Goal: Information Seeking & Learning: Learn about a topic

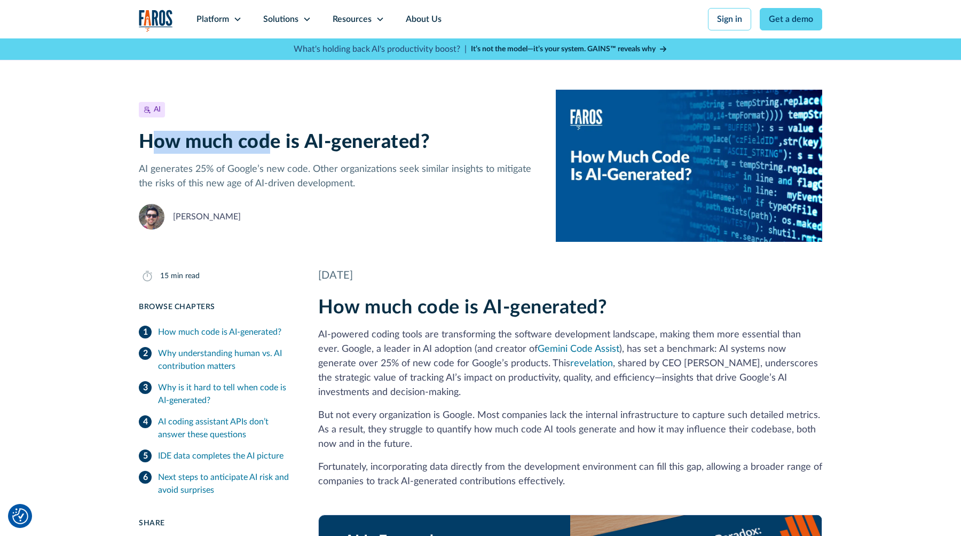
click at [157, 14] on img "home" at bounding box center [156, 21] width 34 height 22
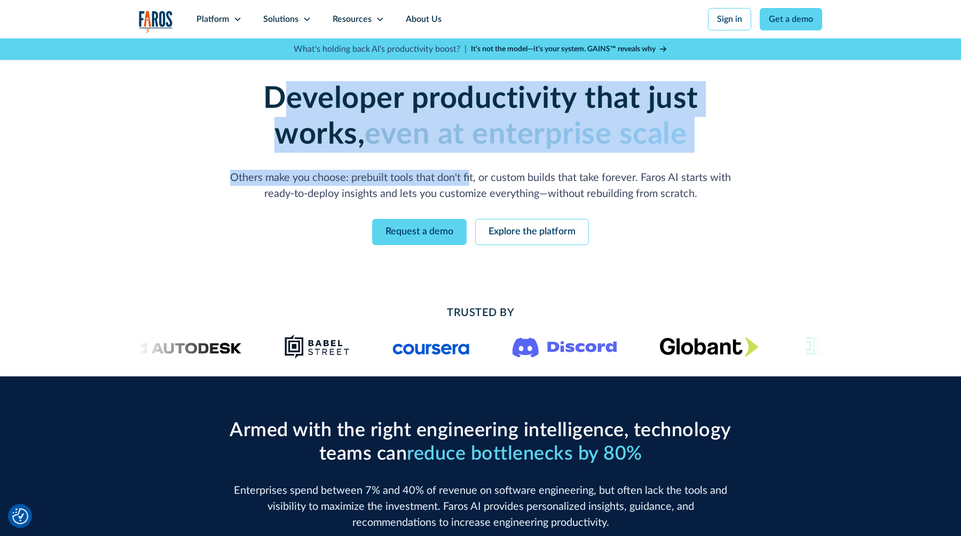
drag, startPoint x: 228, startPoint y: 95, endPoint x: 471, endPoint y: 181, distance: 257.8
click at [471, 181] on div "Developer productivity that just works, even at enterprise scale Others make yo…" at bounding box center [480, 141] width 547 height 121
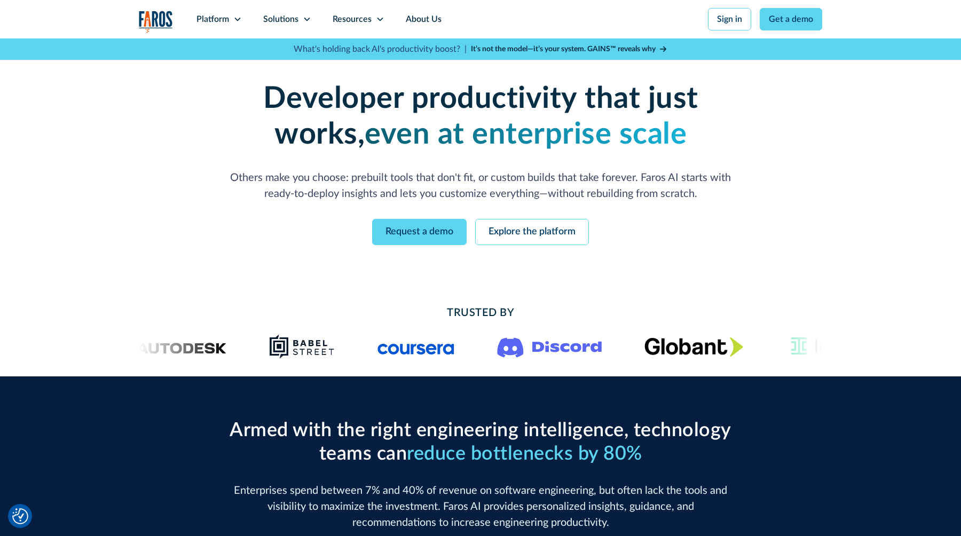
click at [338, 189] on p "Others make you choose: prebuilt tools that don't fit, or custom builds that ta…" at bounding box center [480, 186] width 512 height 32
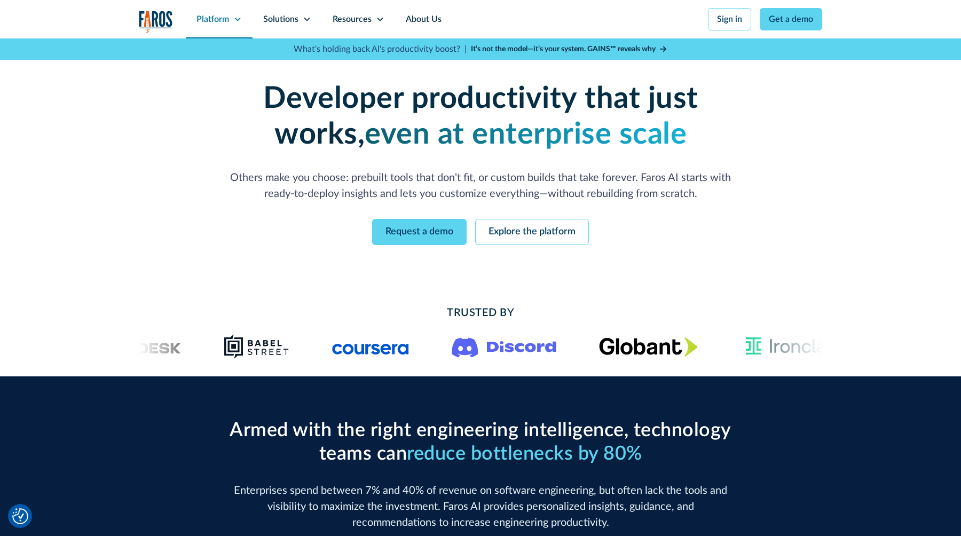
click at [229, 16] on div "Platform" at bounding box center [219, 19] width 67 height 38
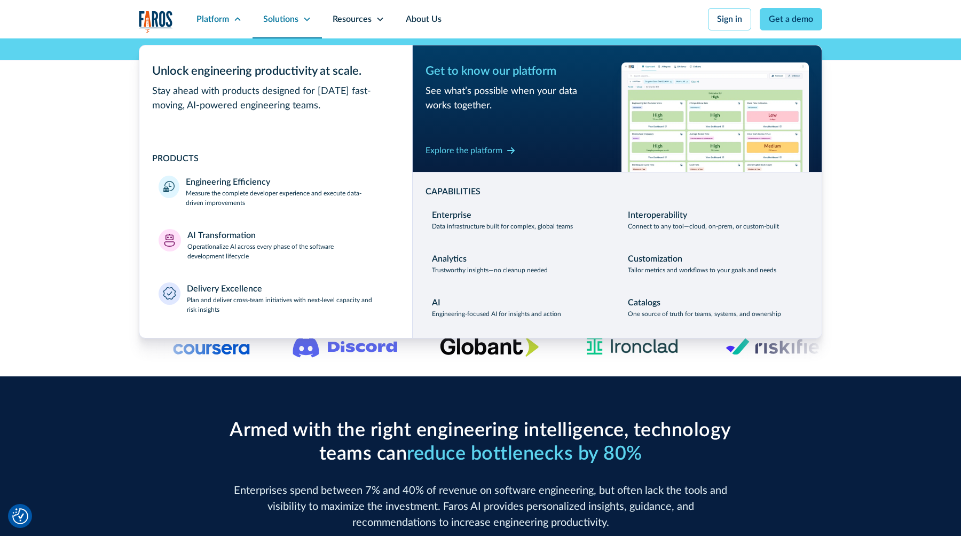
click at [295, 24] on div "Solutions" at bounding box center [280, 19] width 35 height 13
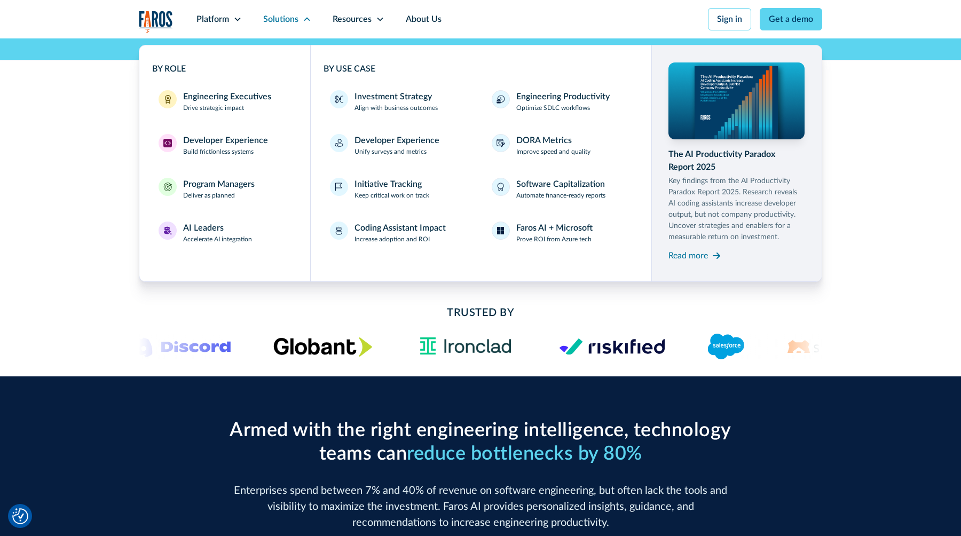
click at [441, 436] on h2 "Armed with the right engineering intelligence, technology teams can reduce bott…" at bounding box center [480, 442] width 512 height 46
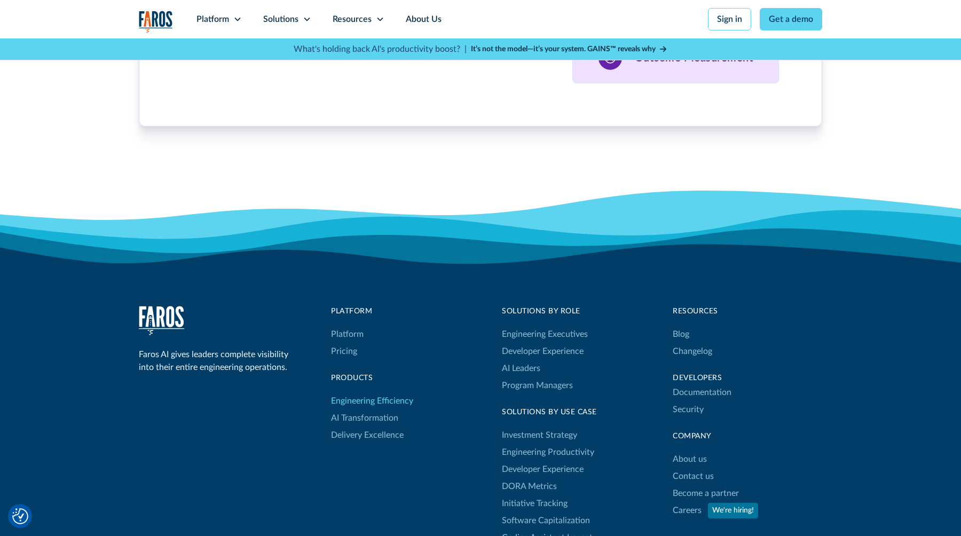
scroll to position [3261, 0]
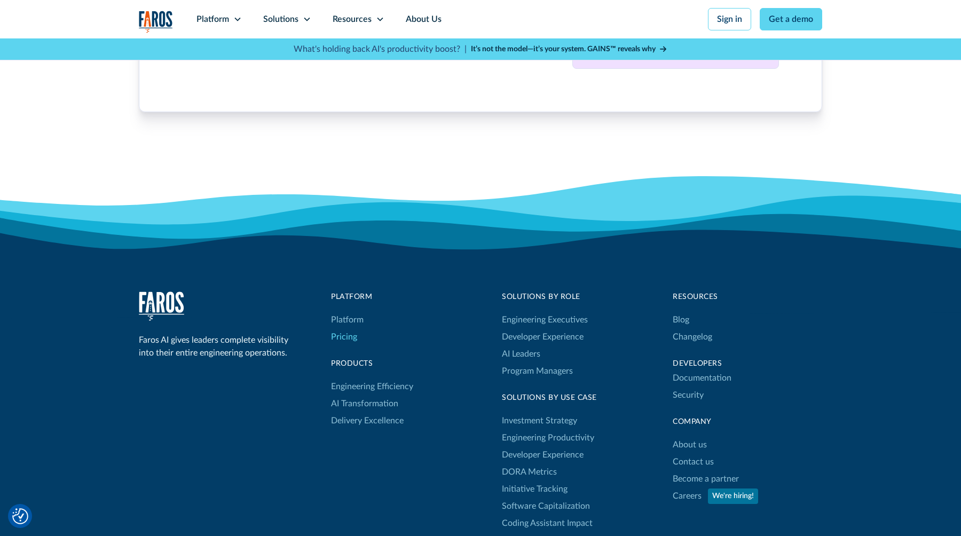
click at [344, 336] on link "Pricing" at bounding box center [344, 336] width 26 height 17
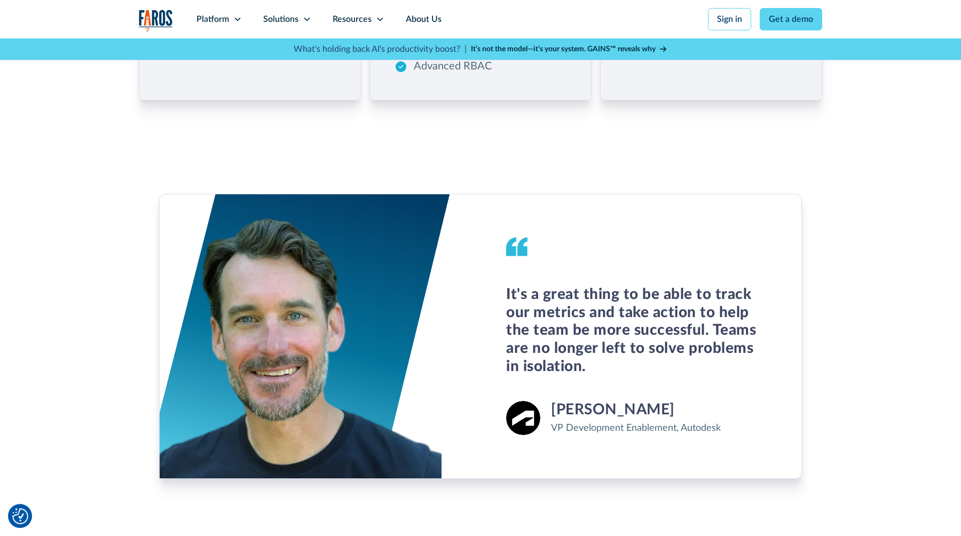
scroll to position [475, 0]
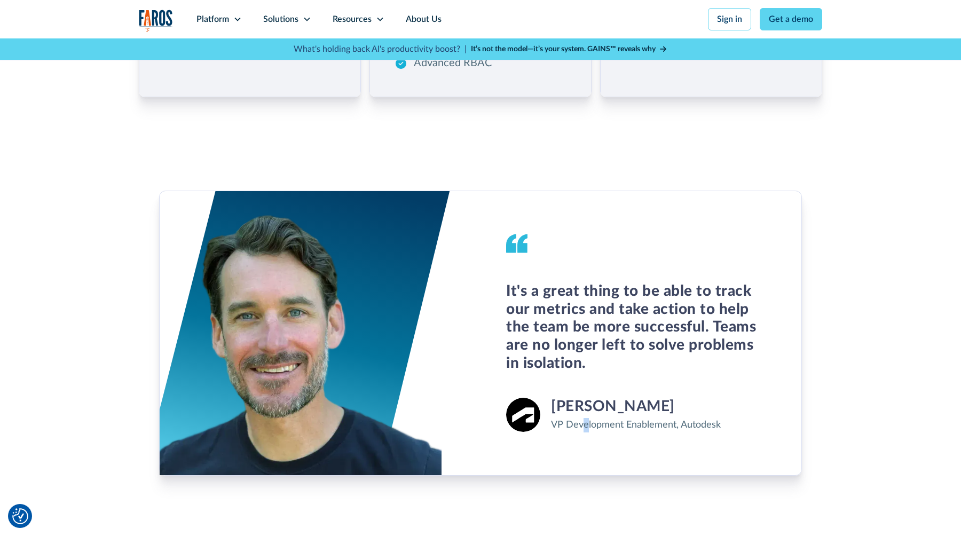
click at [587, 427] on div "VP Development Enablement, Autodesk" at bounding box center [636, 425] width 170 height 14
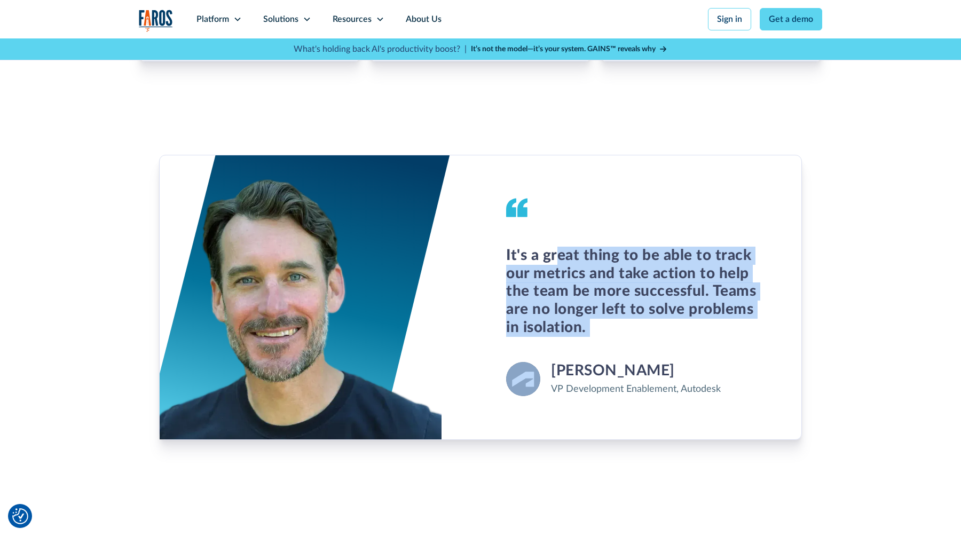
drag, startPoint x: 558, startPoint y: 259, endPoint x: 582, endPoint y: 340, distance: 83.8
click at [582, 340] on div "It's a great thing to be able to track our metrics and take action to help the …" at bounding box center [640, 297] width 321 height 284
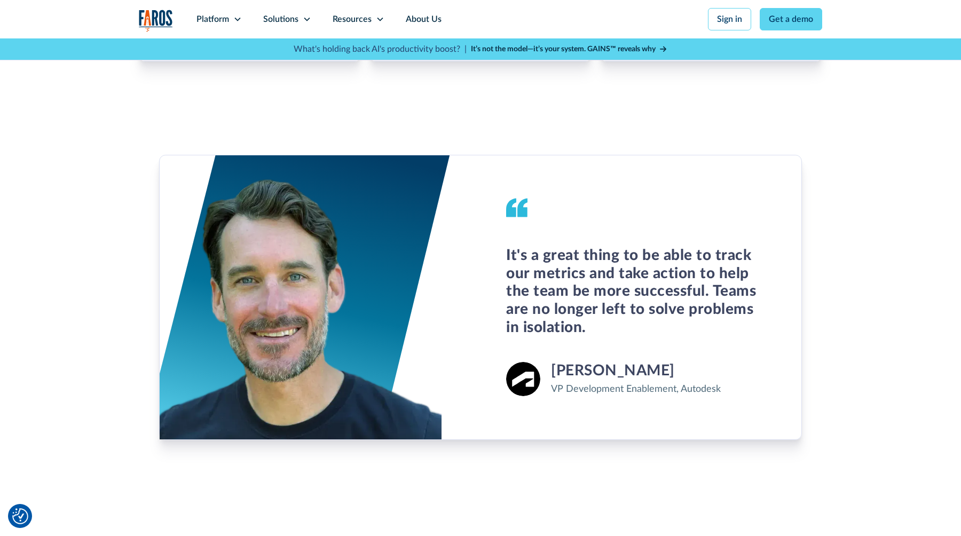
click at [597, 422] on div "It's a great thing to be able to track our metrics and take action to help the …" at bounding box center [640, 297] width 321 height 284
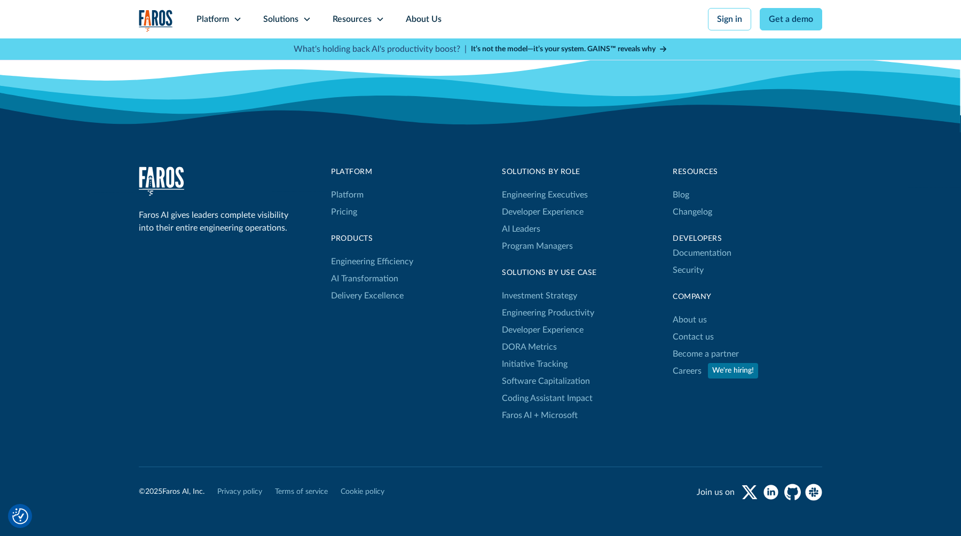
scroll to position [1167, 0]
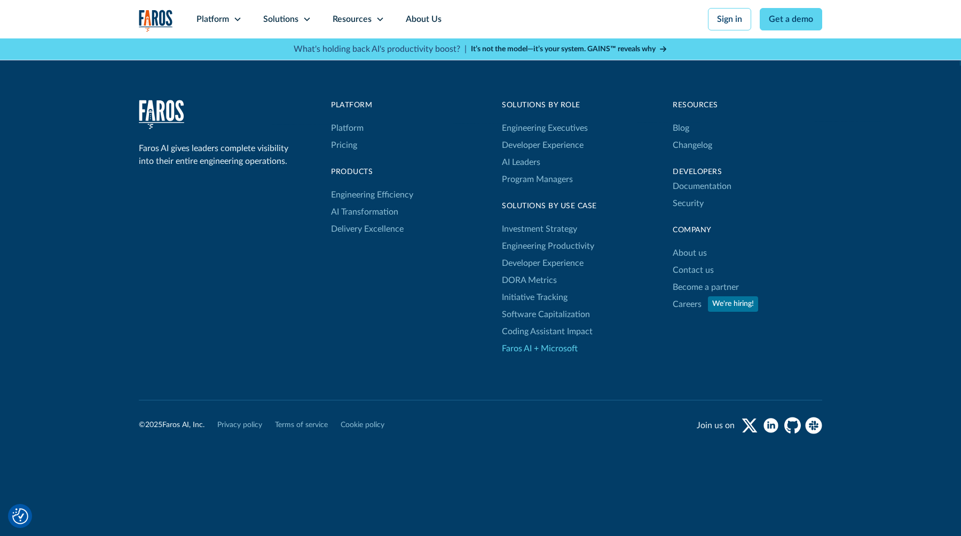
click at [535, 351] on link "Faros AI + Microsoft" at bounding box center [540, 348] width 76 height 17
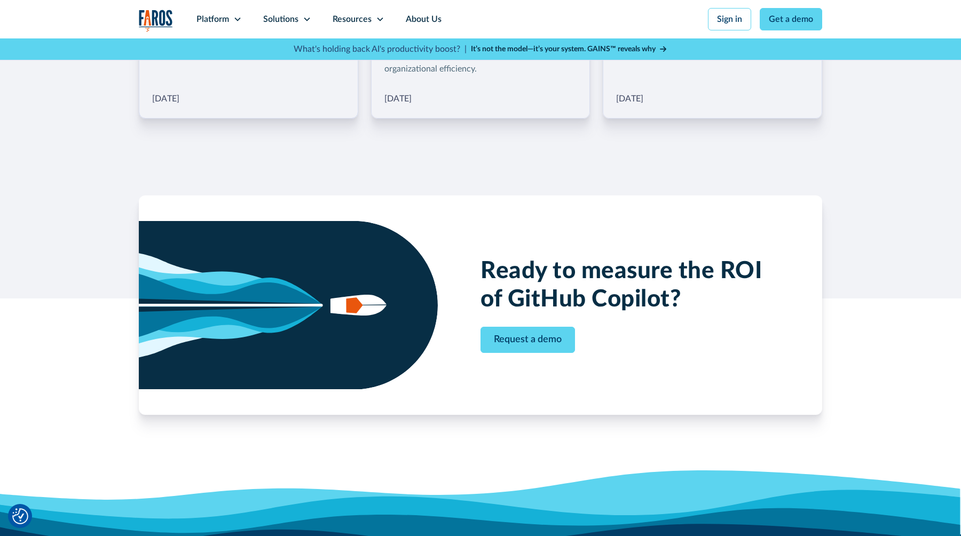
scroll to position [2477, 0]
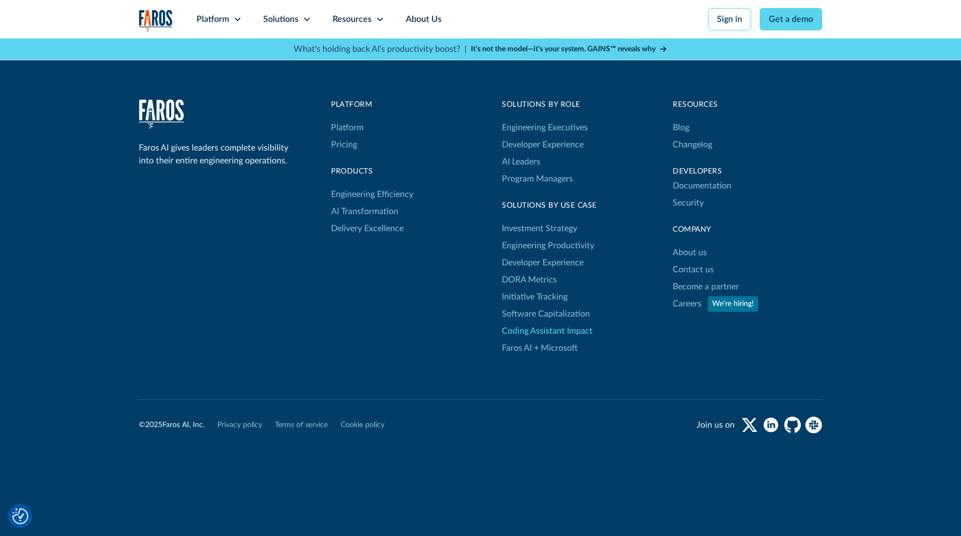
click at [532, 334] on link "Coding Assistant Impact" at bounding box center [547, 330] width 91 height 17
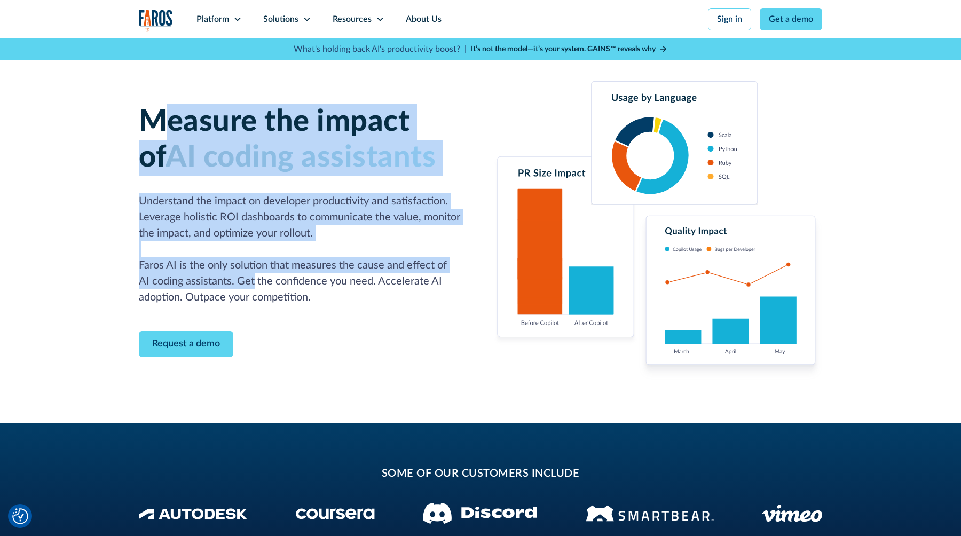
drag, startPoint x: 161, startPoint y: 124, endPoint x: 251, endPoint y: 287, distance: 185.7
click at [251, 287] on div "Measure the impact of AI coding assistants Understand the impact on developer p…" at bounding box center [303, 204] width 329 height 201
click at [251, 287] on p "Understand the impact on developer productivity and satisfaction. Leverage holi…" at bounding box center [303, 249] width 329 height 112
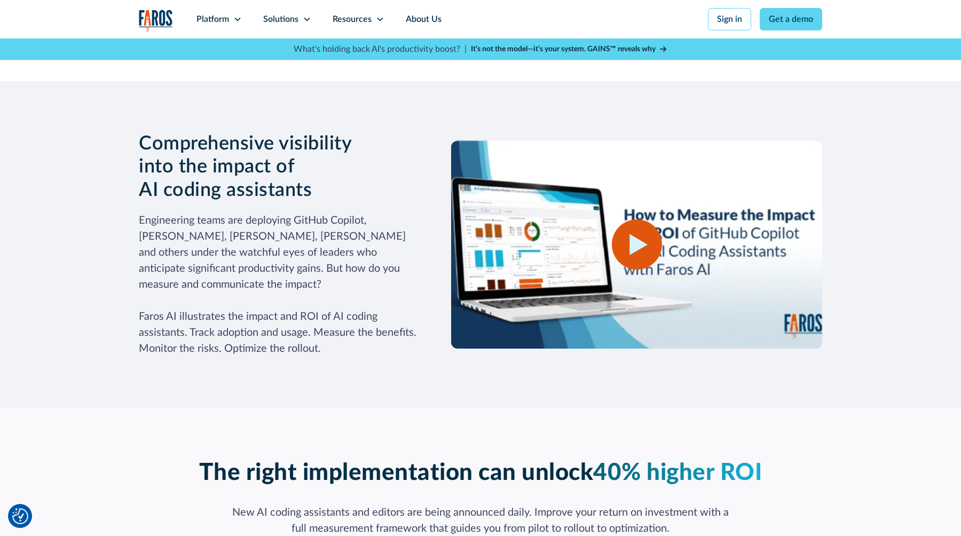
scroll to position [1341, 0]
